Goal: Task Accomplishment & Management: Complete application form

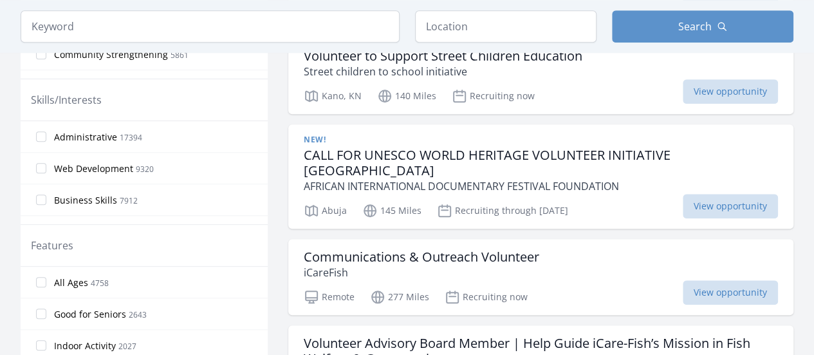
scroll to position [530, 0]
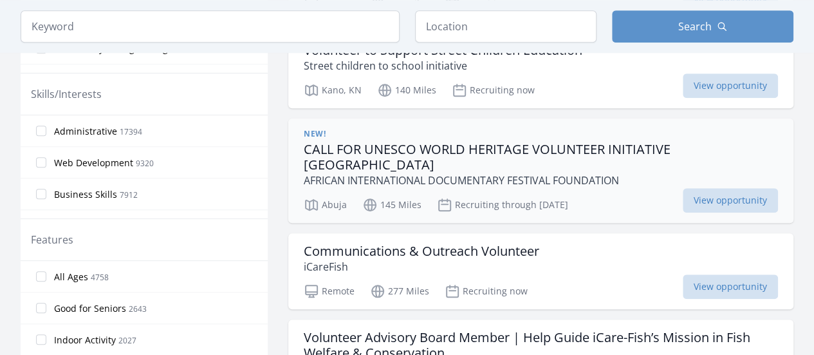
click at [608, 147] on h3 "CALL FOR UNESCO WORLD HERITAGE VOLUNTEER INITIATIVE NIGERIA" at bounding box center [541, 157] width 474 height 31
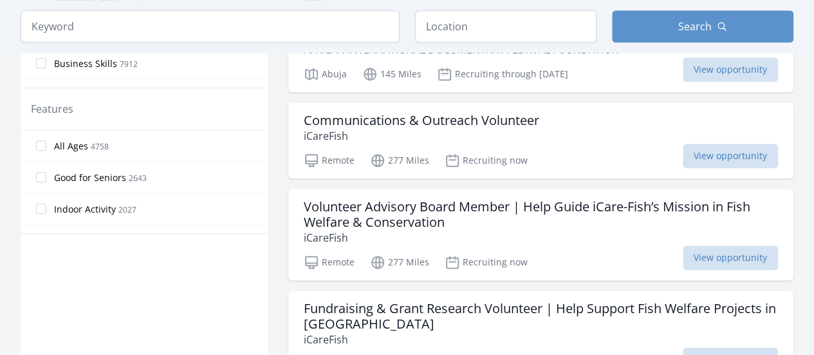
scroll to position [667, 0]
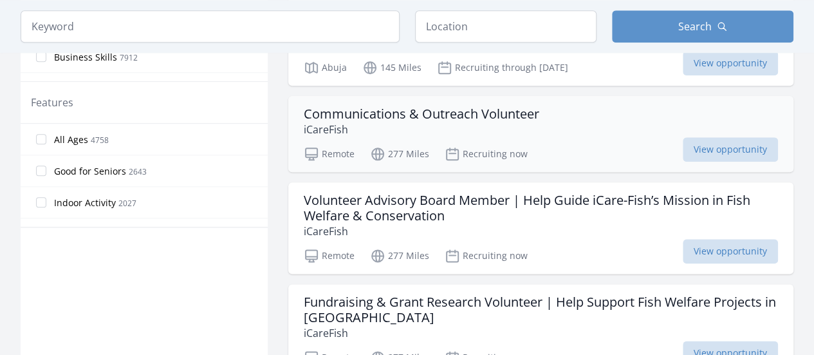
click at [502, 106] on h3 "Communications & Outreach Volunteer" at bounding box center [422, 113] width 236 height 15
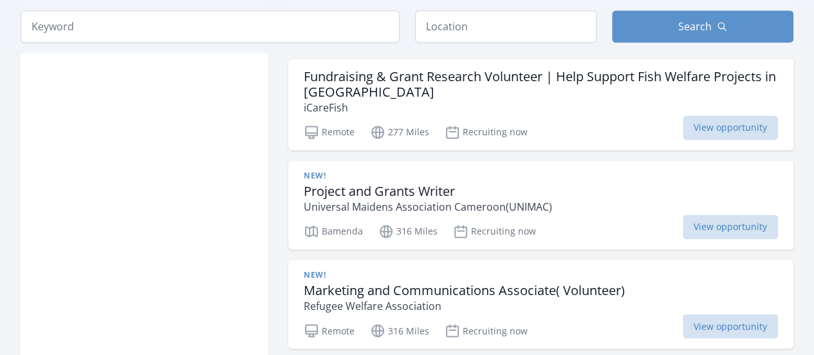
scroll to position [1202, 0]
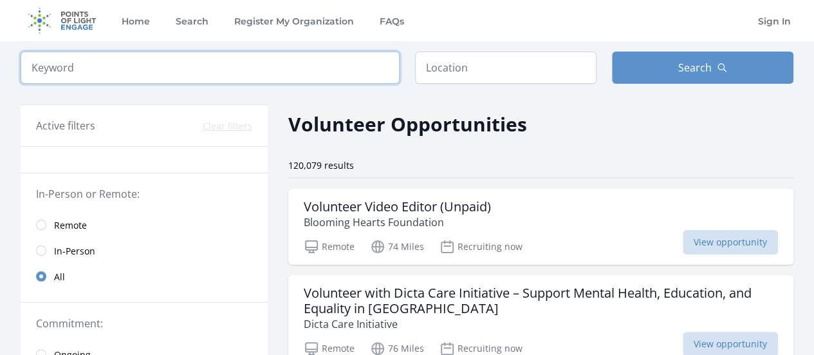
click at [360, 70] on input "search" at bounding box center [210, 67] width 379 height 32
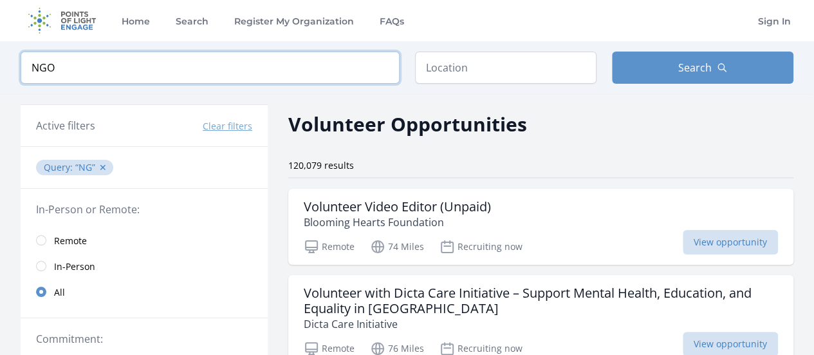
click button "submit" at bounding box center [0, 0] width 0 height 0
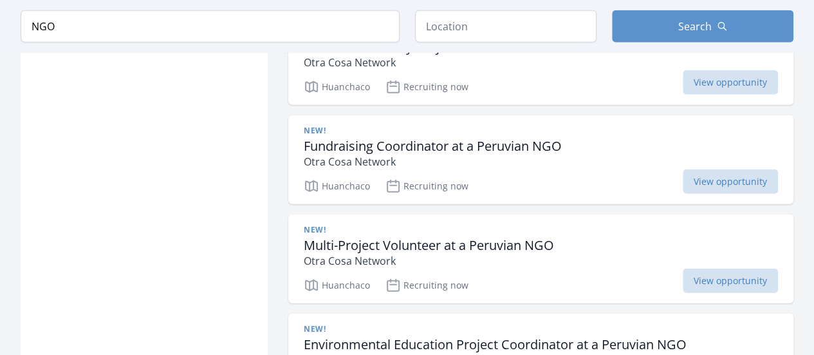
scroll to position [1769, 0]
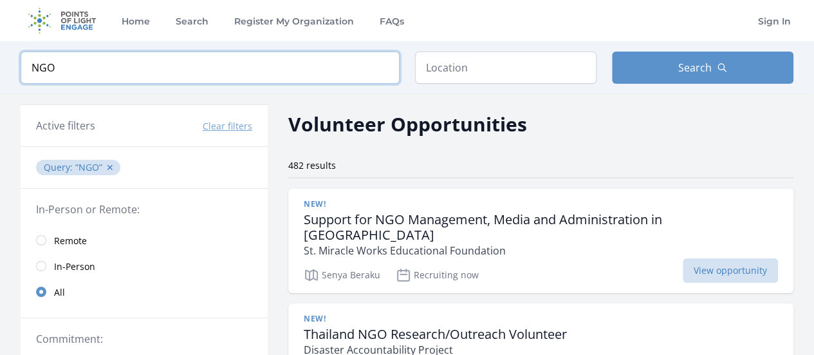
click at [300, 57] on input "NGO" at bounding box center [210, 67] width 379 height 32
click button "submit" at bounding box center [0, 0] width 0 height 0
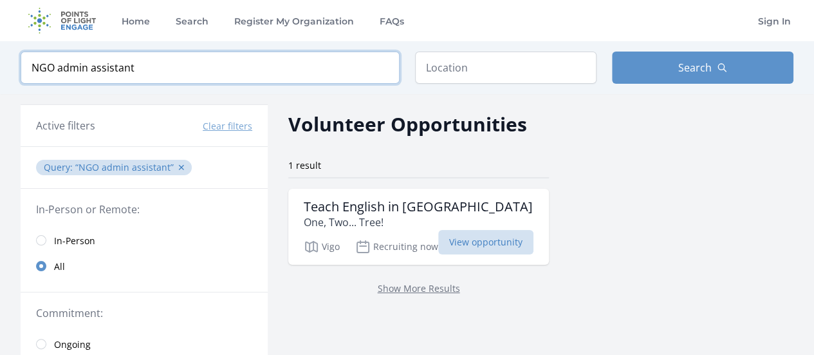
click at [59, 67] on input "NGO admin assistant" at bounding box center [210, 67] width 379 height 32
type input "admin assistant"
click button "submit" at bounding box center [0, 0] width 0 height 0
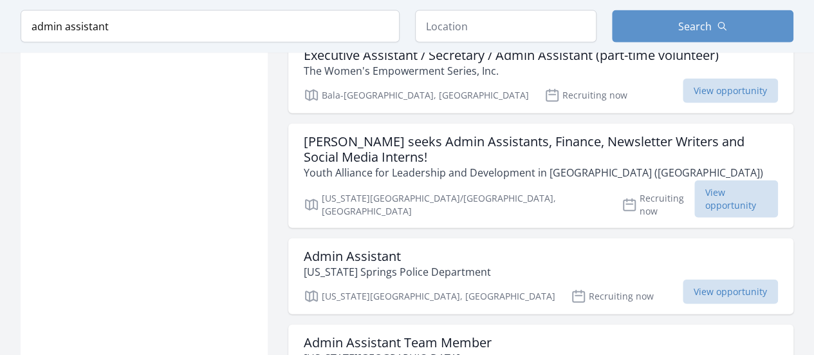
scroll to position [1512, 0]
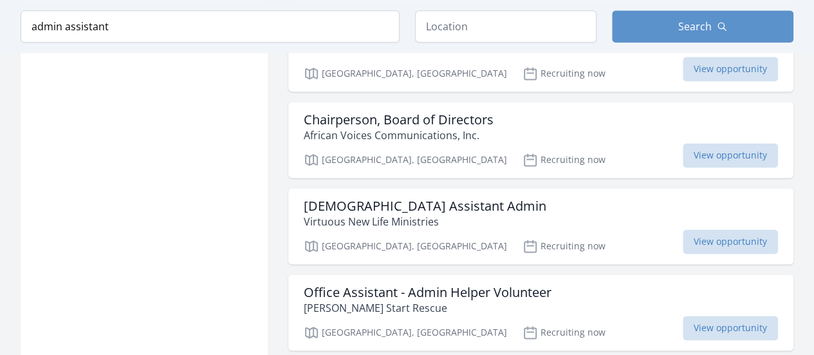
scroll to position [3305, 0]
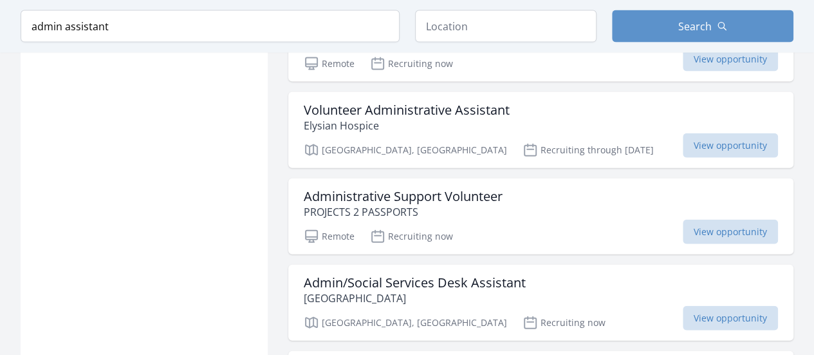
scroll to position [3878, 0]
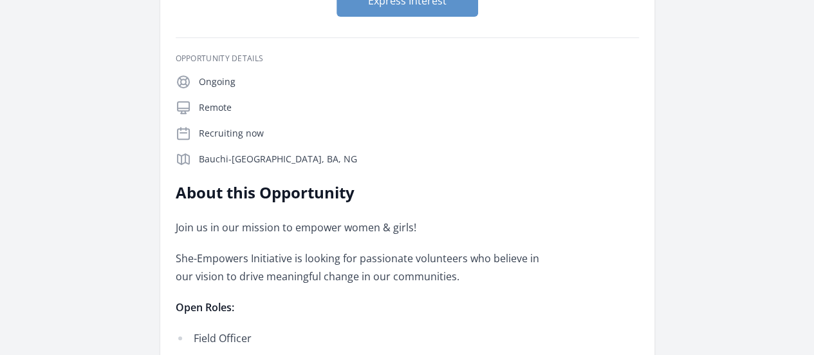
scroll to position [219, 0]
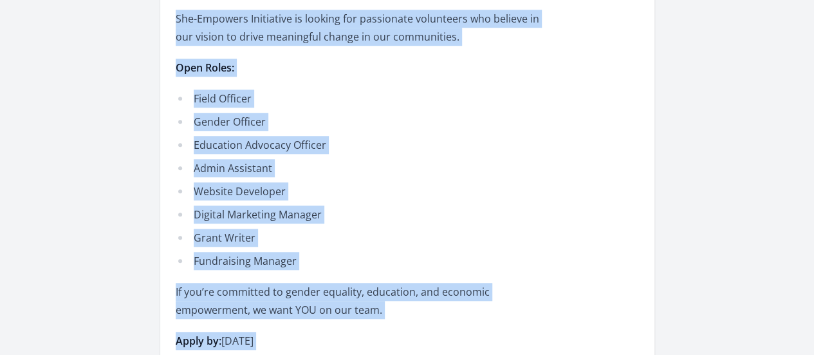
scroll to position [543, 0]
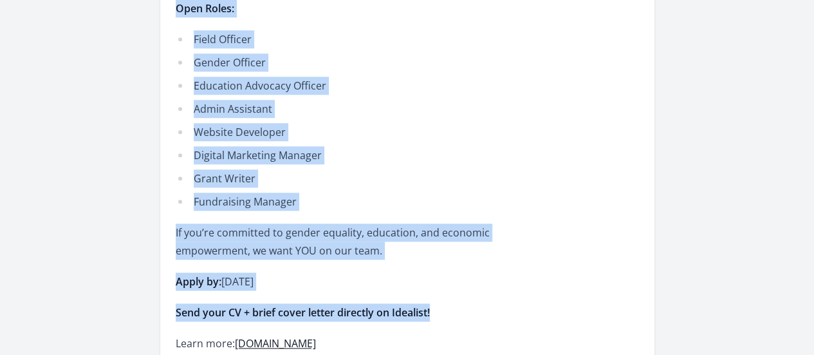
drag, startPoint x: 254, startPoint y: 58, endPoint x: 514, endPoint y: 150, distance: 276.4
click at [514, 150] on div "Opportunity Details Ongoing Remote Recruiting now [GEOGRAPHIC_DATA], [GEOGRAPHI…" at bounding box center [407, 206] width 463 height 902
copy div "About this Opportunity Join us in our mission to empower women & girls! She-Emp…"
click at [534, 272] on p "Apply by: [DATE]" at bounding box center [364, 281] width 376 height 18
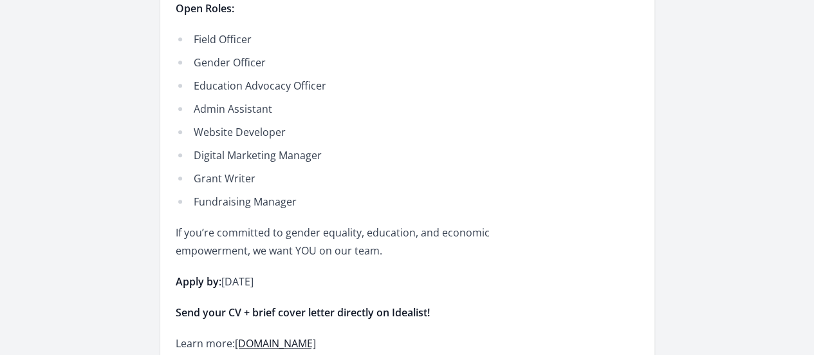
click at [316, 336] on link "[DOMAIN_NAME]" at bounding box center [275, 343] width 81 height 14
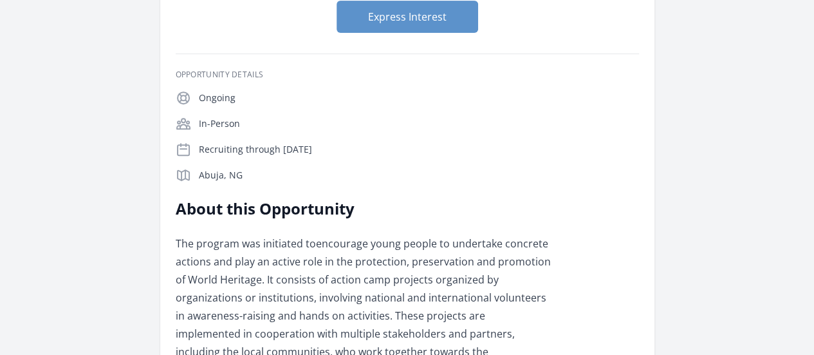
scroll to position [261, 0]
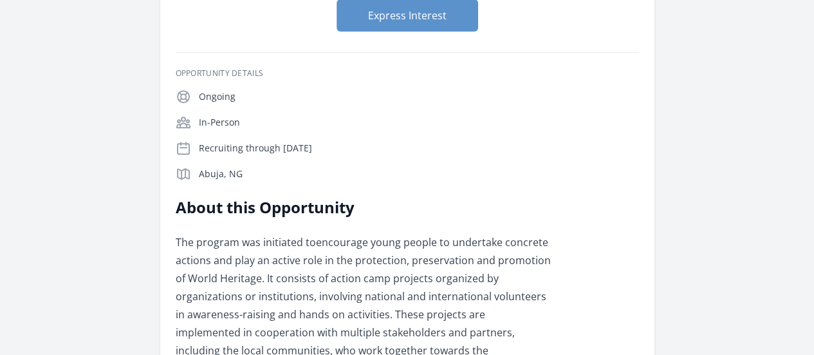
drag, startPoint x: 821, startPoint y: 96, endPoint x: 823, endPoint y: 180, distance: 83.7
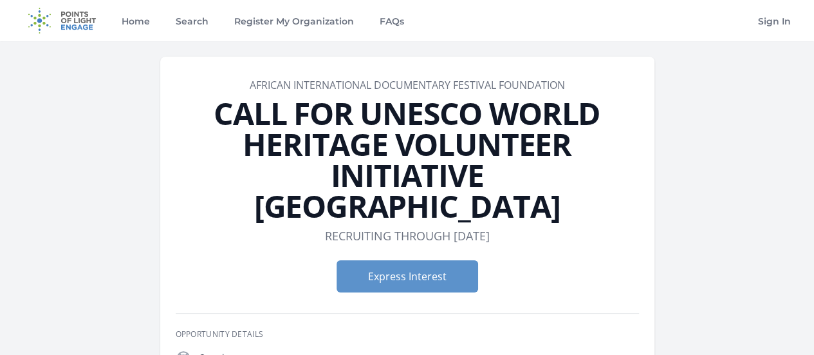
scroll to position [3, 0]
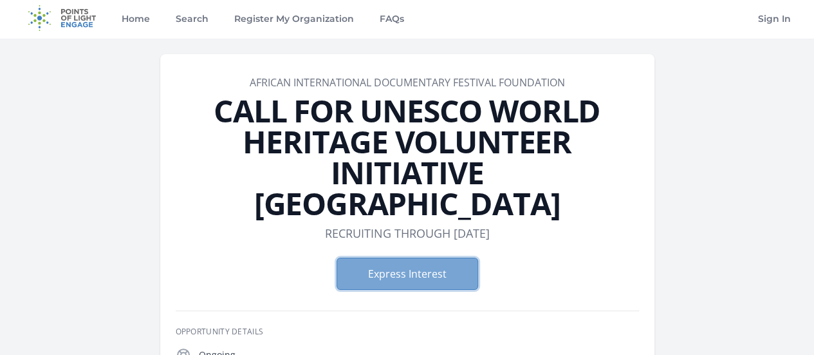
click at [412, 257] on button "Express Interest" at bounding box center [408, 273] width 142 height 32
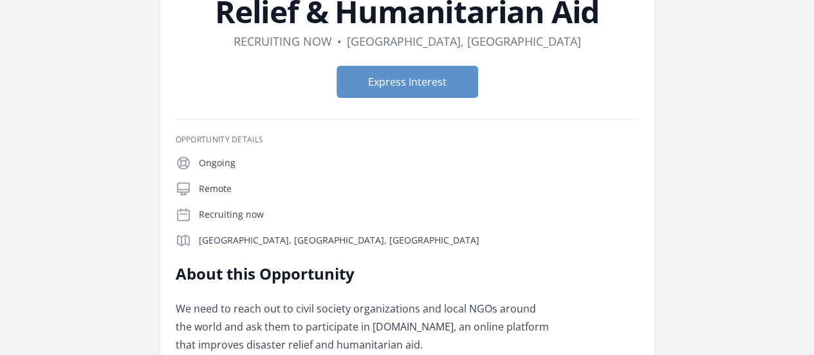
scroll to position [145, 0]
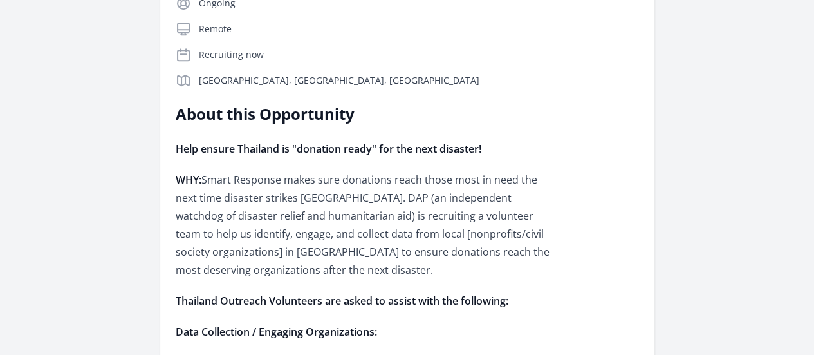
scroll to position [288, 0]
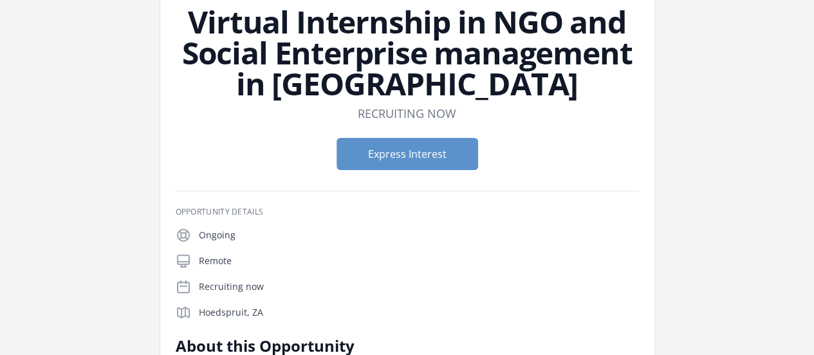
scroll to position [62, 0]
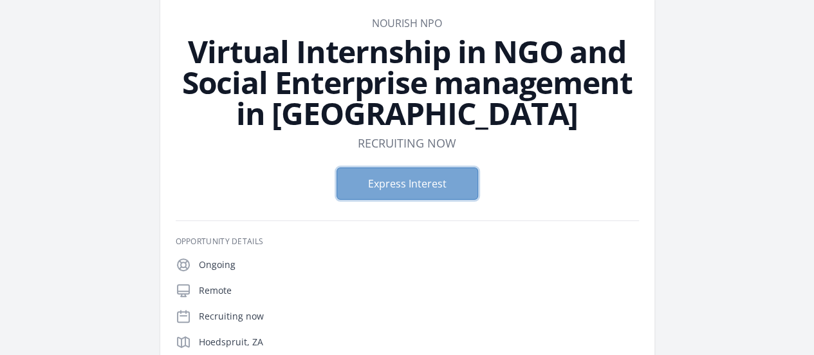
click at [395, 167] on button "Express Interest" at bounding box center [408, 183] width 142 height 32
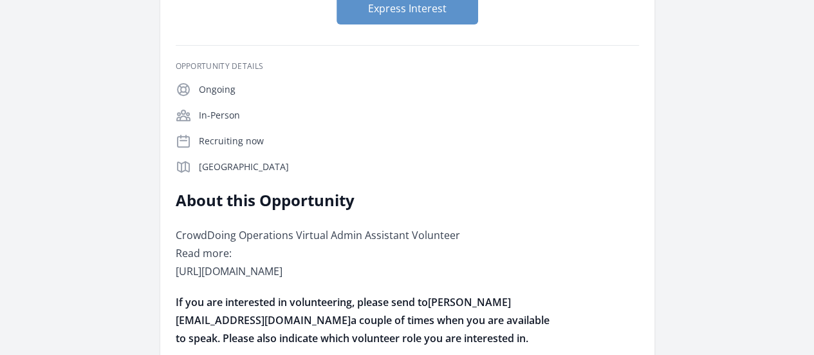
scroll to position [200, 0]
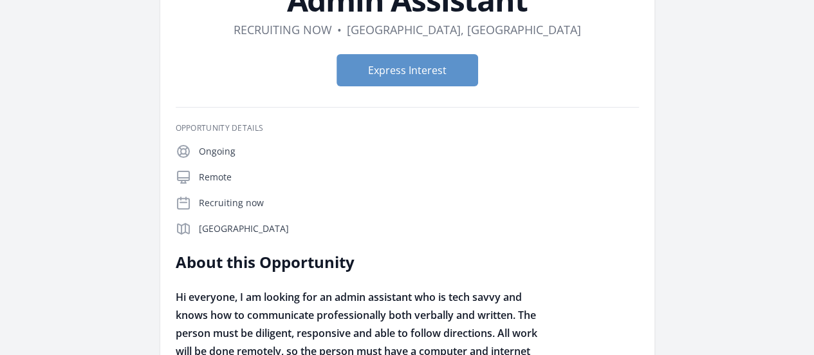
scroll to position [104, 0]
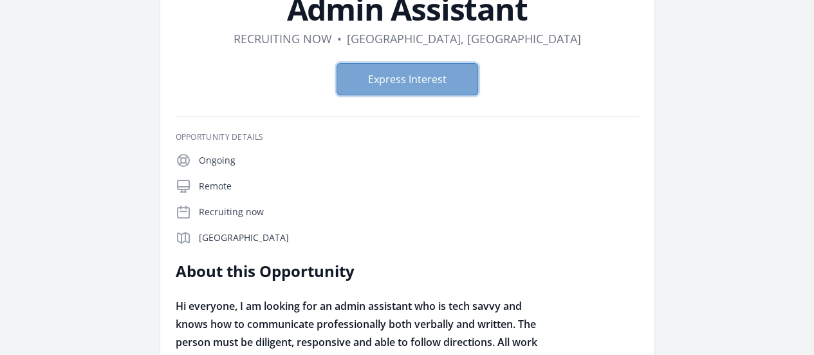
click at [443, 81] on button "Express Interest" at bounding box center [408, 79] width 142 height 32
click at [550, 297] on p "Hi everyone, I am looking for an admin assistant who is tech savvy and knows ho…" at bounding box center [364, 351] width 376 height 108
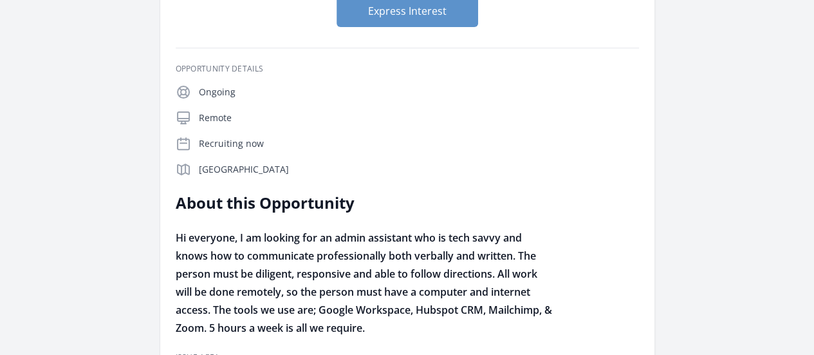
scroll to position [53, 0]
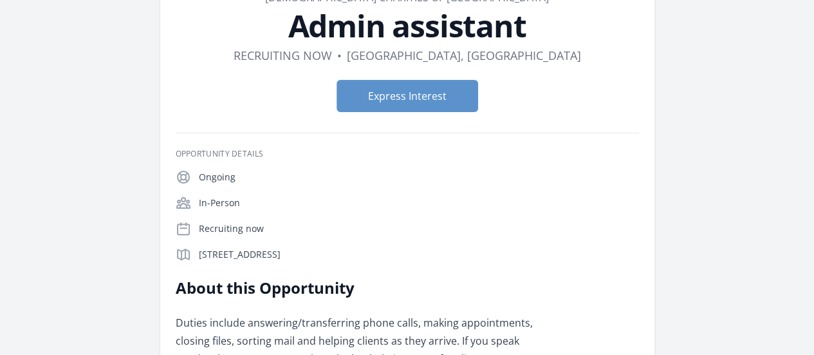
scroll to position [97, 0]
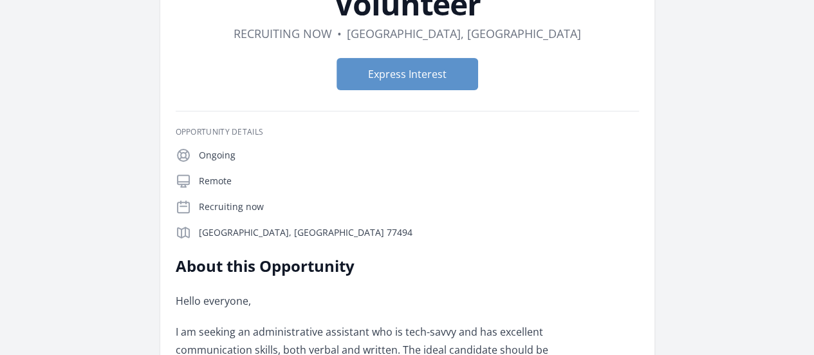
scroll to position [133, 0]
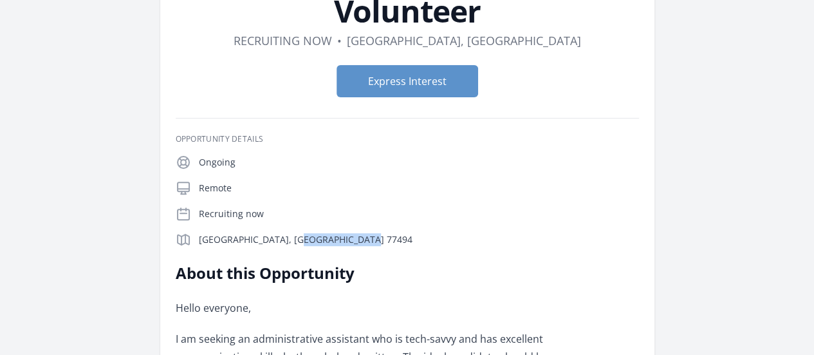
drag, startPoint x: 115, startPoint y: 211, endPoint x: 198, endPoint y: 211, distance: 83.7
click at [198, 232] on div "Katy, TX 77494" at bounding box center [407, 239] width 463 height 15
copy p "Katy, TX 77494"
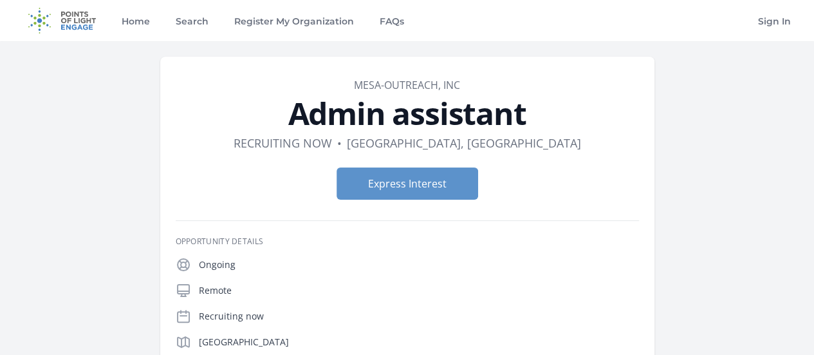
click at [590, 203] on div "Express Interest" at bounding box center [407, 183] width 463 height 53
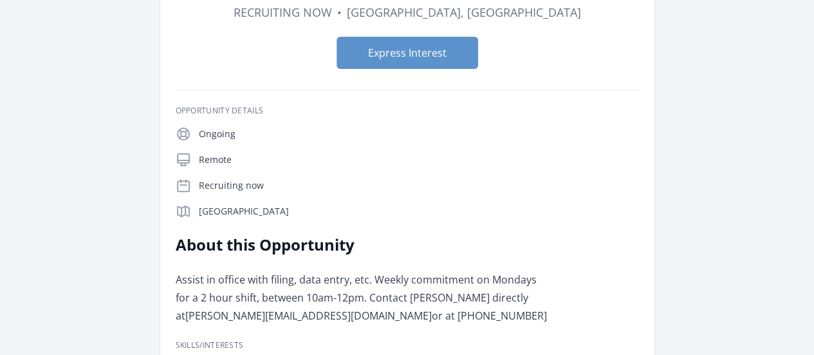
scroll to position [129, 0]
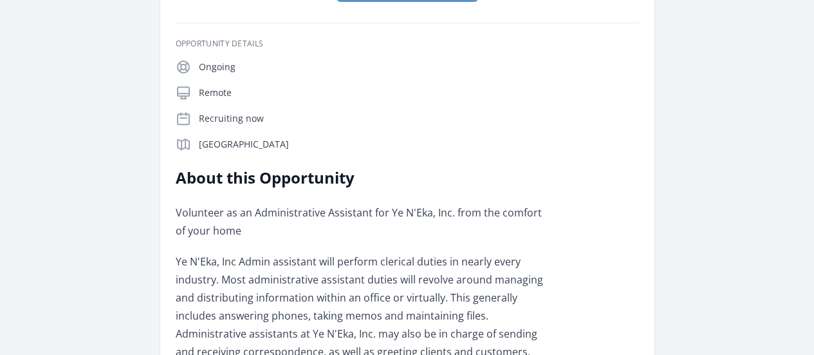
scroll to position [232, 0]
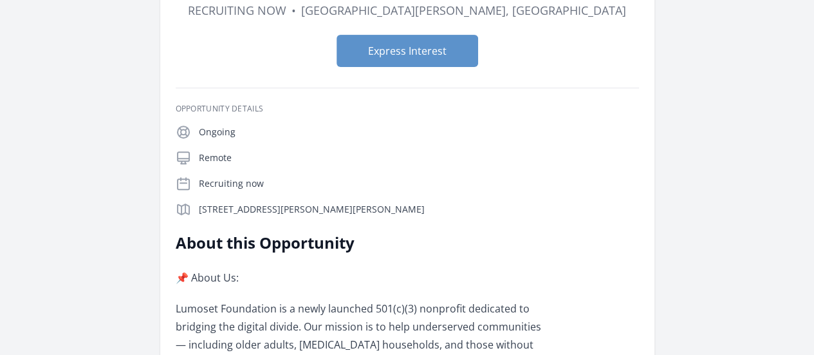
scroll to position [192, 0]
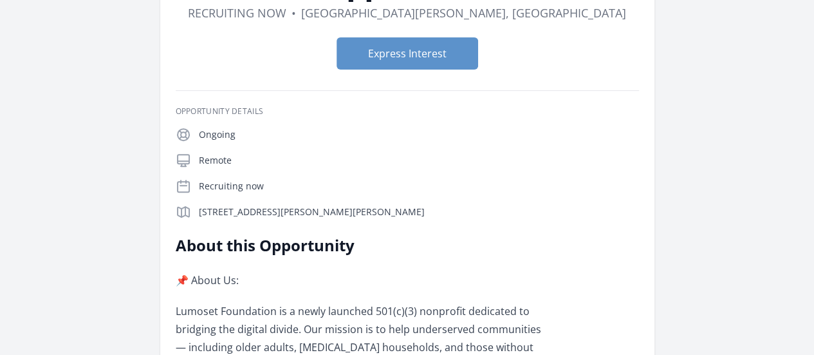
drag, startPoint x: 116, startPoint y: 189, endPoint x: 203, endPoint y: 196, distance: 87.2
click at [203, 205] on p "425 E Wayne St, Fort Wayne, IN 46802" at bounding box center [419, 211] width 440 height 13
copy p "425 E Wayne St, Fort Wayne, IN 46802"
click at [513, 271] on p "📌 About Us:" at bounding box center [364, 280] width 376 height 18
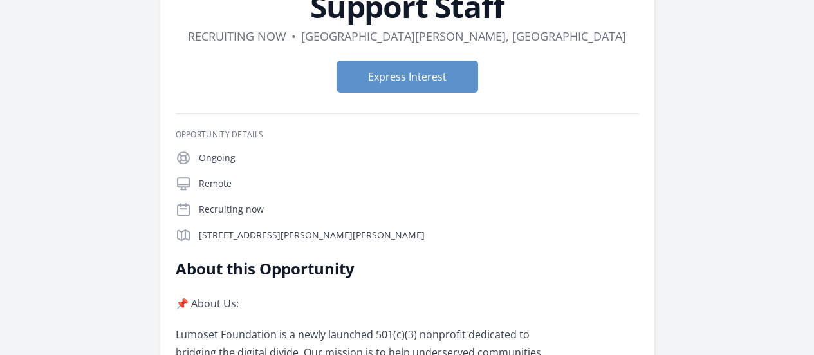
scroll to position [166, 0]
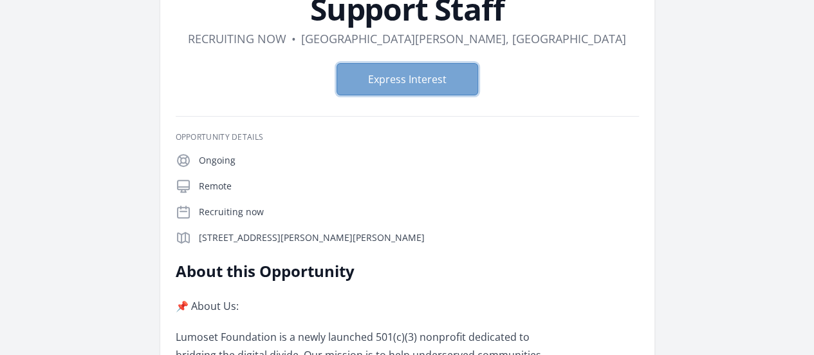
click at [378, 63] on button "Express Interest" at bounding box center [408, 79] width 142 height 32
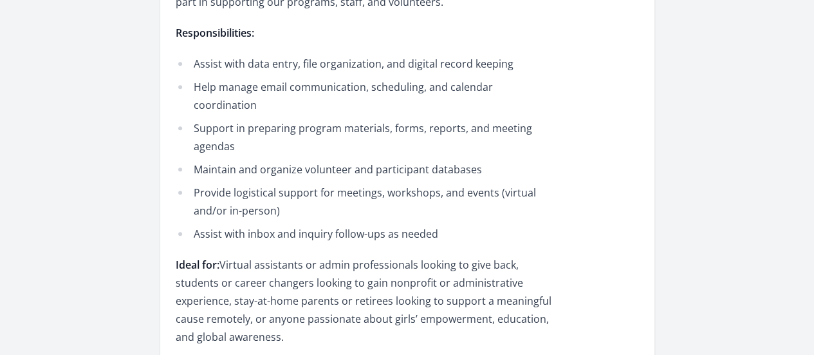
scroll to position [618, 0]
